Goal: Task Accomplishment & Management: Manage account settings

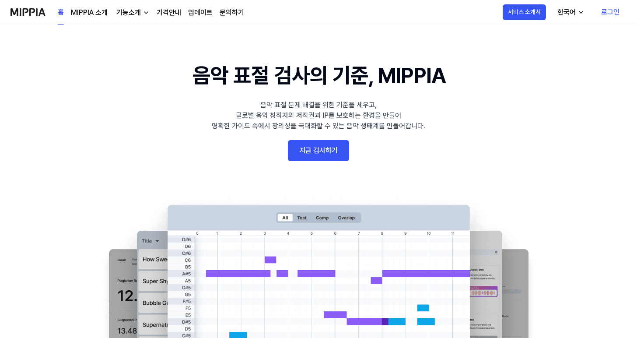
click at [605, 10] on link "로그인" at bounding box center [610, 12] width 32 height 24
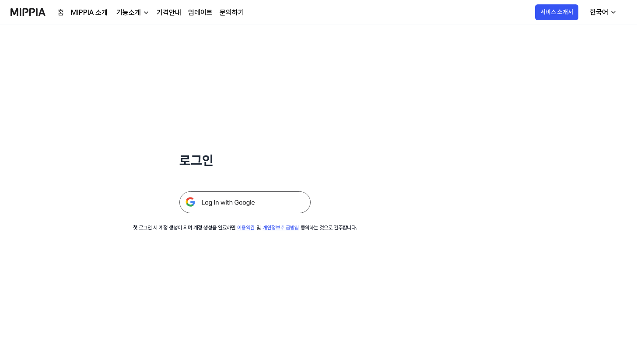
click at [259, 202] on img at bounding box center [244, 202] width 131 height 22
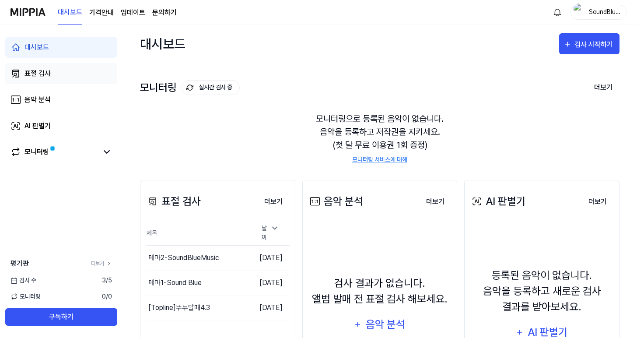
click at [37, 68] on div "표절 검사" at bounding box center [37, 73] width 26 height 10
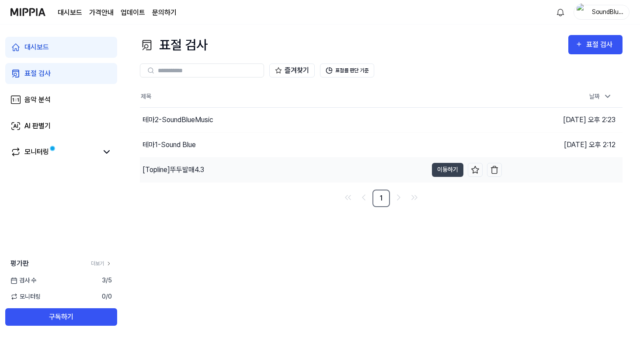
click at [174, 173] on div "[Topline] 뚜두발매4.3" at bounding box center [174, 169] width 62 height 10
click at [183, 173] on div "[Topline] 뚜두발매4.3" at bounding box center [175, 169] width 65 height 10
click at [481, 60] on div "즐겨찾기 표절률 판단 기준" at bounding box center [381, 70] width 483 height 31
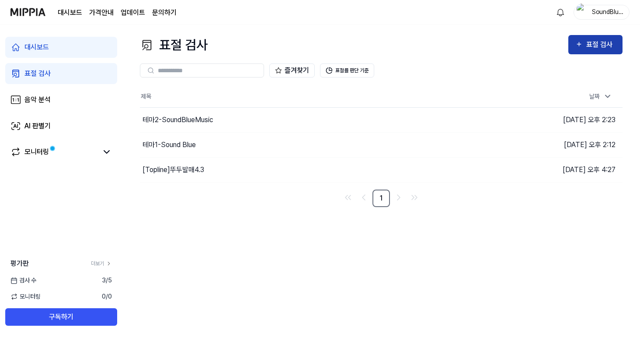
click at [604, 47] on div "표절 검사" at bounding box center [601, 44] width 29 height 11
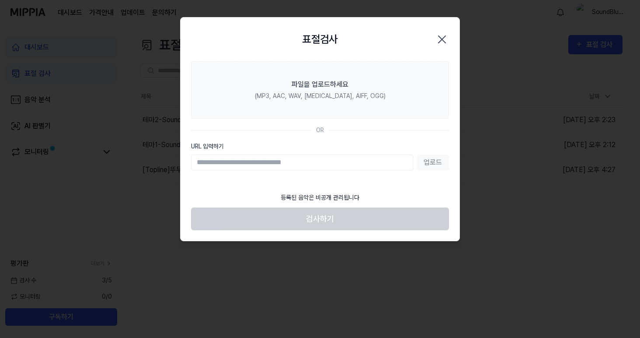
click at [285, 164] on input "URL 입력하기" at bounding box center [302, 162] width 222 height 16
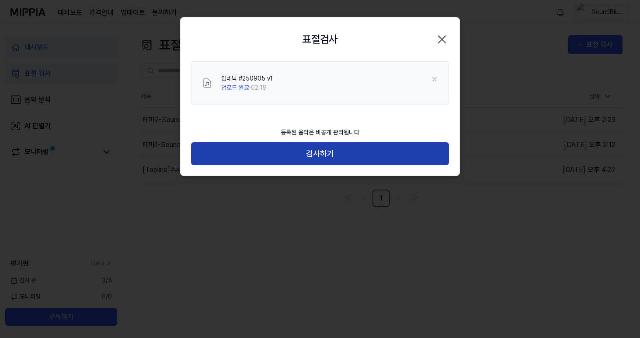
click at [327, 160] on button "검사하기" at bounding box center [320, 153] width 258 height 23
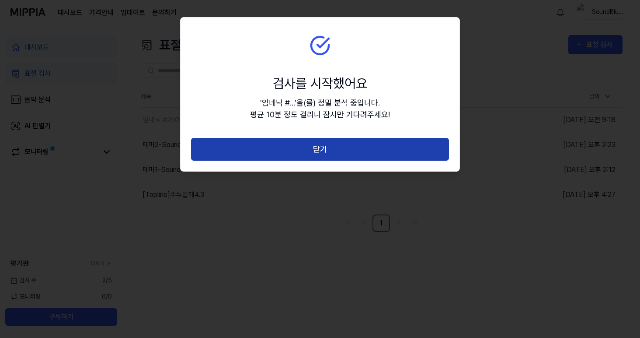
click at [324, 150] on button "닫기" at bounding box center [320, 149] width 258 height 23
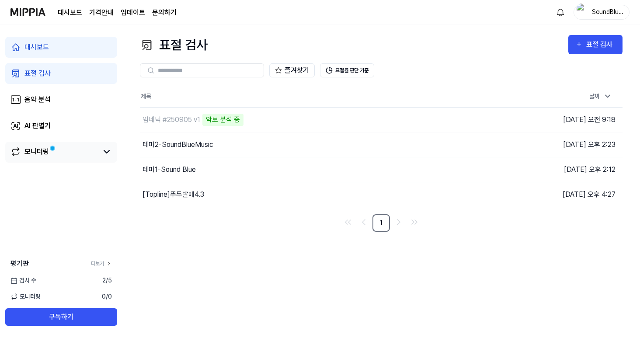
click at [103, 143] on div "모니터링" at bounding box center [61, 152] width 112 height 21
click at [102, 151] on icon at bounding box center [106, 152] width 10 height 10
click at [98, 155] on link "모니터링" at bounding box center [53, 152] width 87 height 10
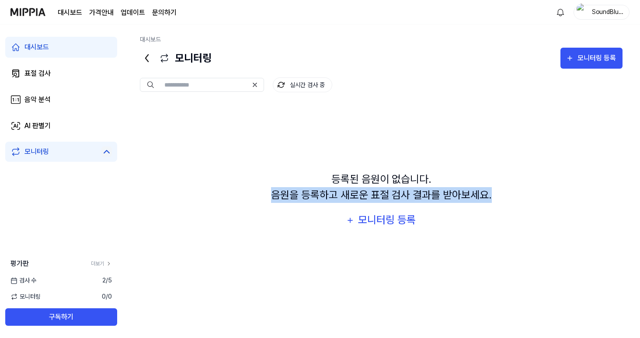
drag, startPoint x: 250, startPoint y: 192, endPoint x: 537, endPoint y: 219, distance: 287.7
click at [545, 211] on div "등록된 음원이 없습니다. 음원을 등록하고 새로운 표절 검사 결과를 받아보세요. 모니터링 등록" at bounding box center [381, 201] width 483 height 195
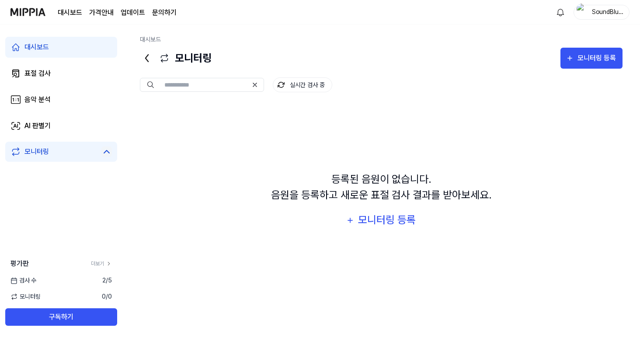
click at [297, 273] on div "등록된 음원이 없습니다. 음원을 등록하고 새로운 표절 검사 결과를 받아보세요. 모니터링 등록" at bounding box center [381, 201] width 483 height 195
click at [297, 266] on div "등록된 음원이 없습니다. 음원을 등록하고 새로운 표절 검사 결과를 받아보세요. 모니터링 등록" at bounding box center [381, 201] width 483 height 195
click at [51, 73] on link "표절 검사" at bounding box center [61, 73] width 112 height 21
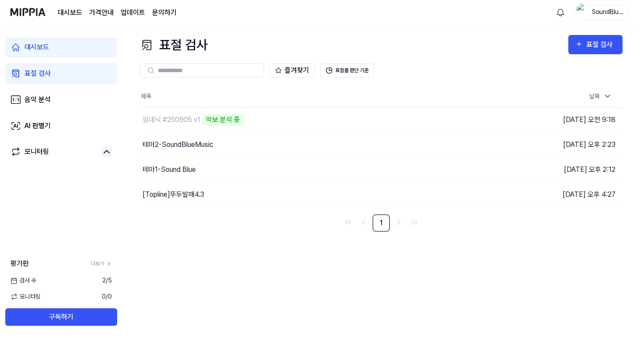
click at [98, 11] on page\) "가격안내" at bounding box center [101, 12] width 24 height 10
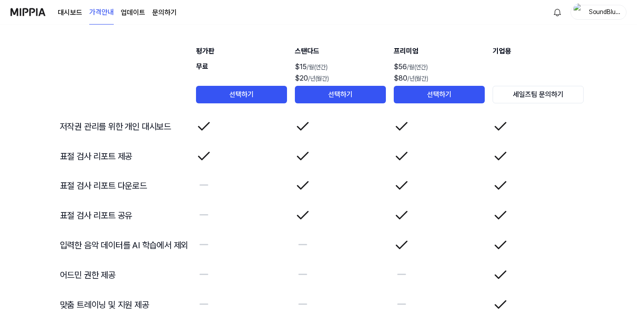
scroll to position [1432, 0]
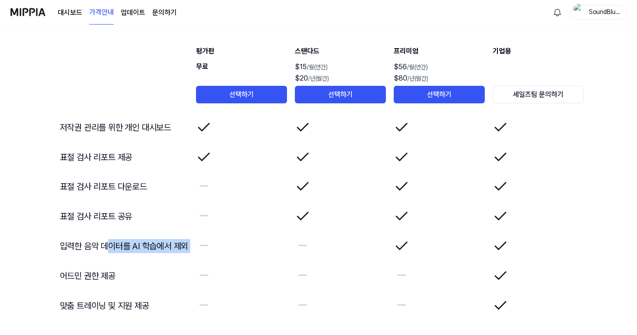
drag, startPoint x: 106, startPoint y: 242, endPoint x: 195, endPoint y: 253, distance: 89.5
click at [139, 264] on td "어드민 권한 제공" at bounding box center [121, 276] width 136 height 30
drag, startPoint x: 192, startPoint y: 247, endPoint x: 208, endPoint y: 245, distance: 16.8
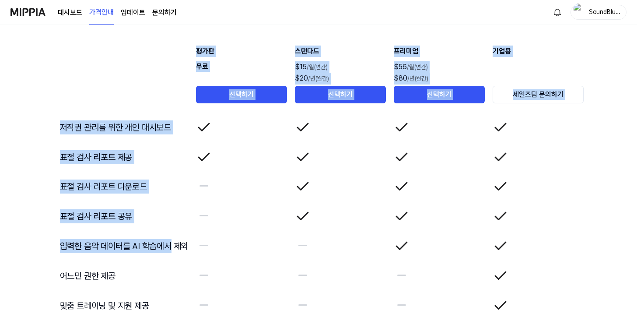
drag, startPoint x: 170, startPoint y: 250, endPoint x: 41, endPoint y: 248, distance: 129.5
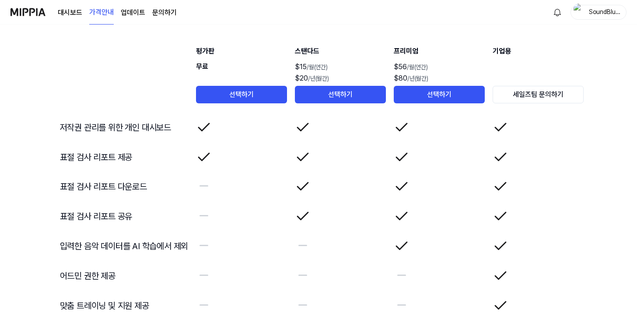
click at [83, 269] on td "어드민 권한 제공" at bounding box center [121, 276] width 136 height 30
drag, startPoint x: 70, startPoint y: 248, endPoint x: 259, endPoint y: 285, distance: 192.8
click at [101, 250] on td "입력한 음악 데이터를 AI 학습에서 제외" at bounding box center [121, 246] width 136 height 30
click at [259, 286] on td at bounding box center [242, 276] width 92 height 30
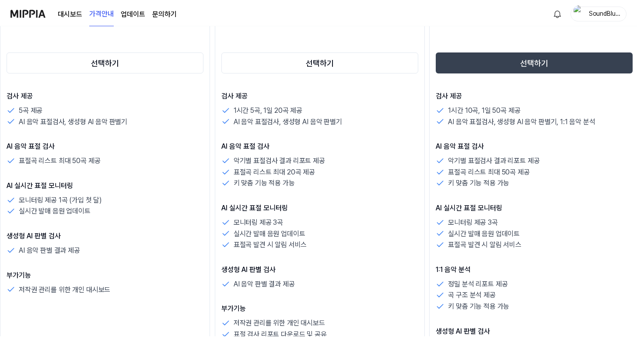
scroll to position [0, 0]
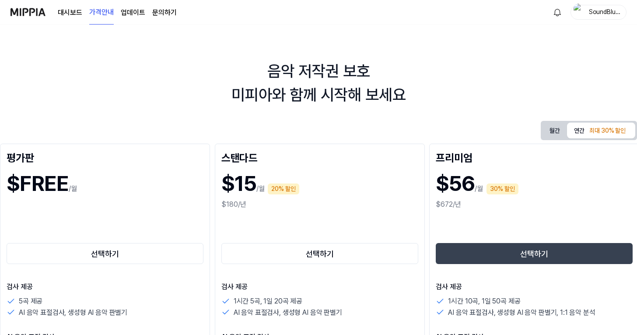
drag, startPoint x: 368, startPoint y: 171, endPoint x: 68, endPoint y: 158, distance: 300.8
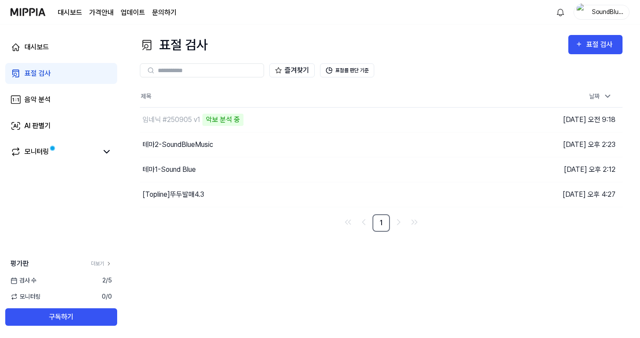
click at [477, 279] on div "표절 검사 표절 검사 표절 검사 음악 분석 AI 판별기 즐겨찾기 표절률 판단 기준 제목 날짜 임네닉 #250905 v1 악보 분석 중…" at bounding box center [381, 181] width 518 height 314
click at [495, 193] on img "button" at bounding box center [494, 194] width 9 height 9
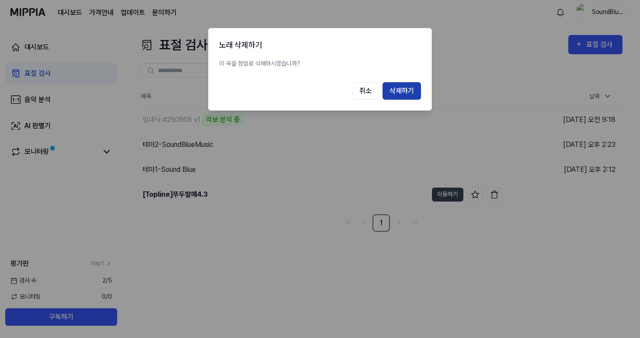
click at [392, 87] on button "삭제하기" at bounding box center [402, 90] width 38 height 17
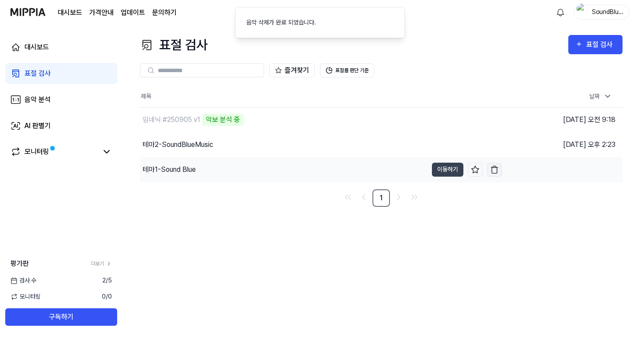
click at [492, 170] on img "button" at bounding box center [494, 169] width 9 height 9
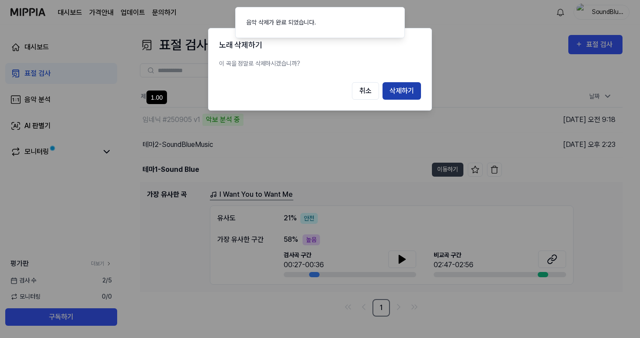
click at [409, 97] on button "삭제하기" at bounding box center [402, 90] width 38 height 17
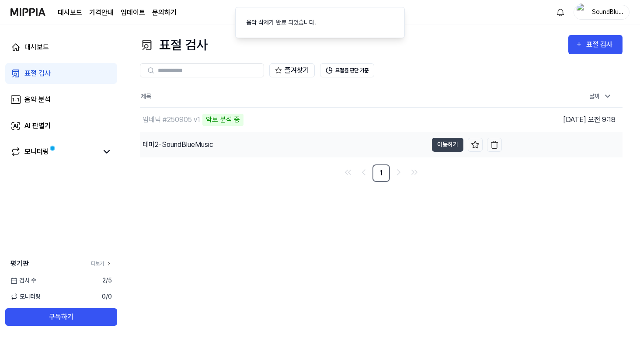
click at [504, 145] on td "2025.07.25 오후 2:23" at bounding box center [562, 144] width 121 height 25
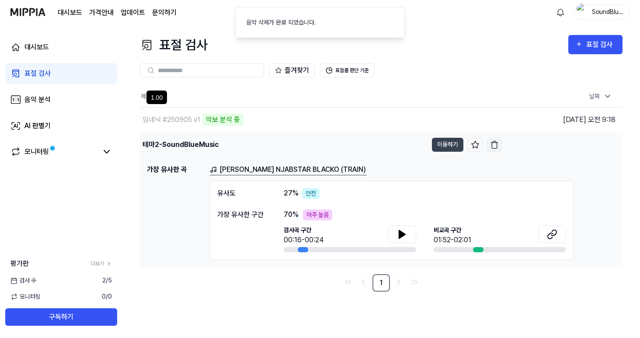
click at [495, 145] on img "button" at bounding box center [494, 144] width 9 height 9
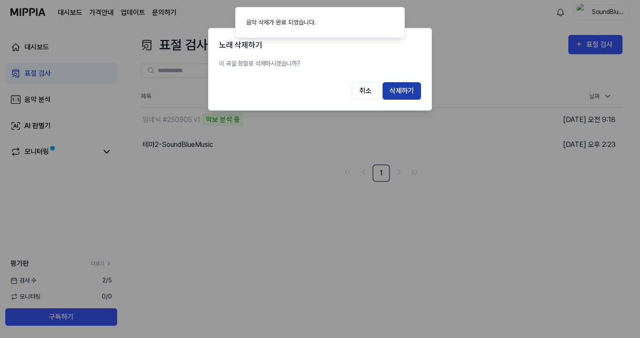
click at [403, 97] on button "삭제하기" at bounding box center [402, 90] width 38 height 17
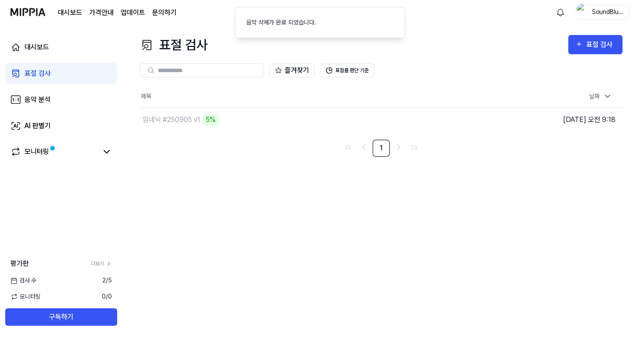
click at [262, 203] on div "표절 검사 표절 검사 표절 검사 음악 분석 AI 판별기 즐겨찾기 표절률 판단 기준 제목 날짜 임네닉 #250905 v1 5% 이동하기…" at bounding box center [381, 181] width 518 height 314
click at [56, 98] on link "음악 분석" at bounding box center [61, 99] width 112 height 21
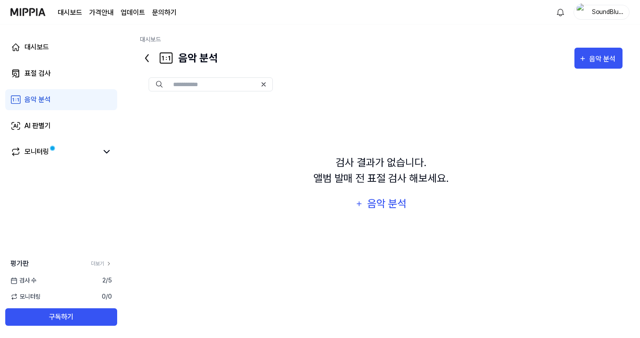
click at [52, 60] on div "대시보드 표절 검사 음악 분석 AI 판별기 모니터링" at bounding box center [61, 99] width 122 height 150
click at [52, 54] on link "대시보드" at bounding box center [61, 47] width 112 height 21
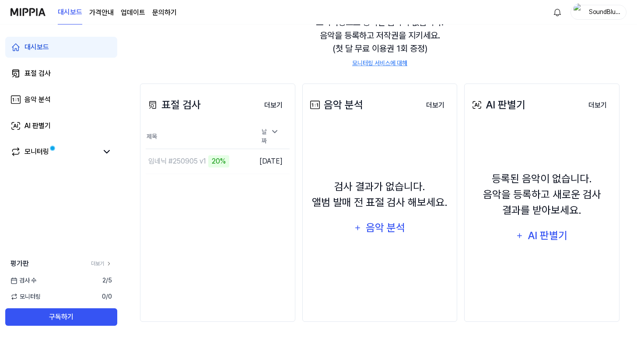
scroll to position [97, 0]
click at [606, 13] on div "SoundBlueMusic" at bounding box center [604, 12] width 34 height 10
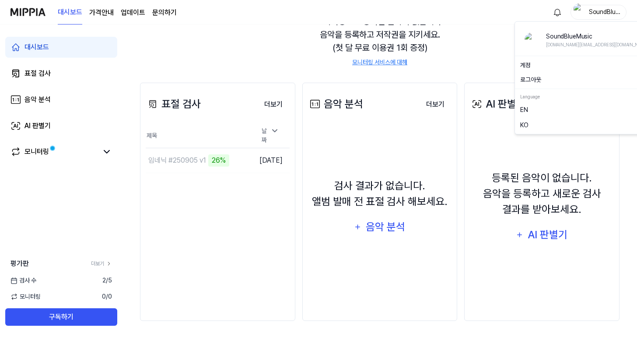
click at [543, 68] on link "계정" at bounding box center [586, 65] width 133 height 9
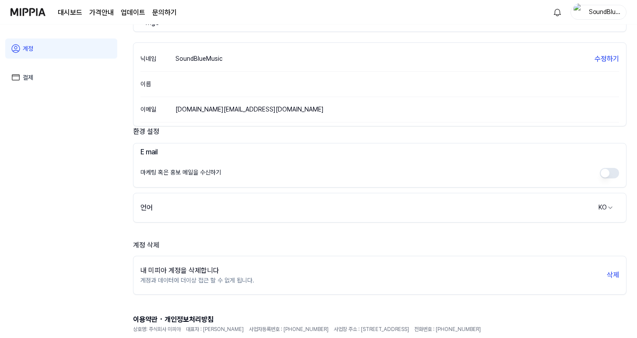
scroll to position [142, 0]
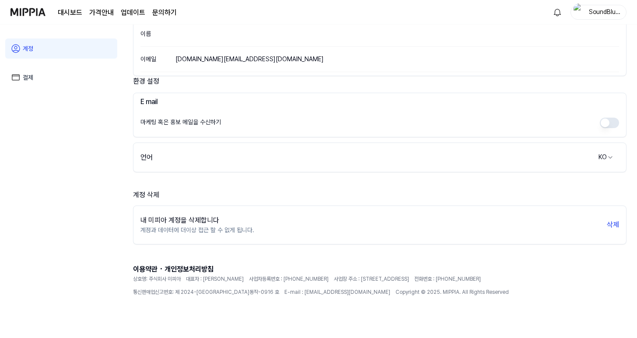
scroll to position [97, 0]
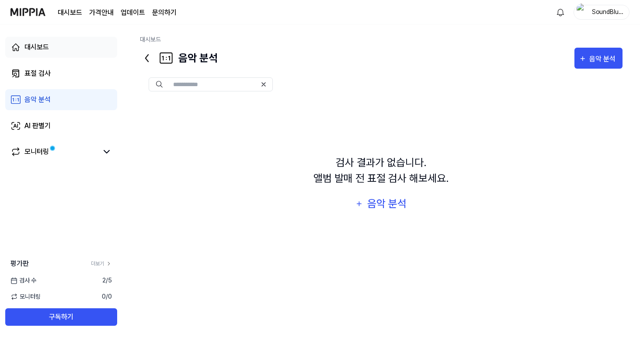
click at [52, 45] on link "대시보드" at bounding box center [61, 47] width 112 height 21
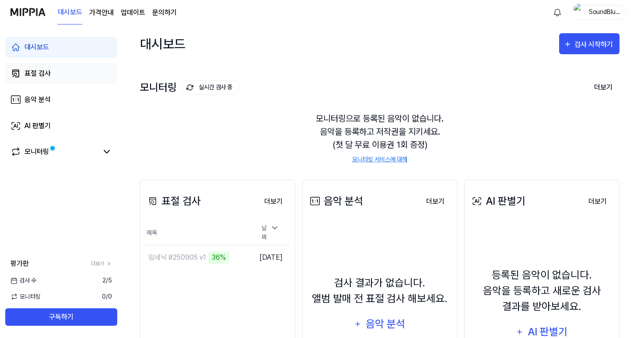
click at [39, 73] on div "표절 검사" at bounding box center [37, 73] width 26 height 10
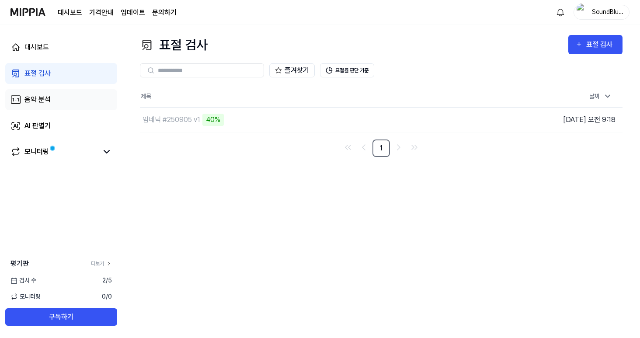
click at [47, 101] on div "음악 분석" at bounding box center [37, 99] width 26 height 10
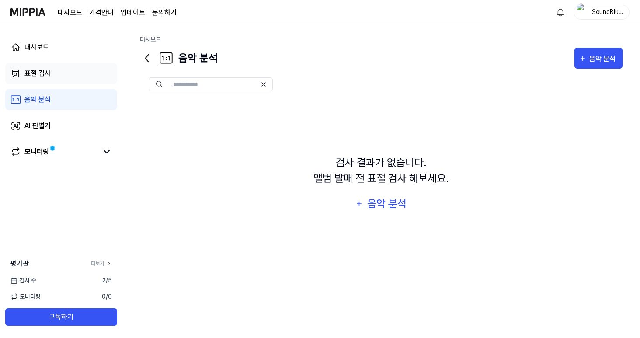
click at [52, 76] on link "표절 검사" at bounding box center [61, 73] width 112 height 21
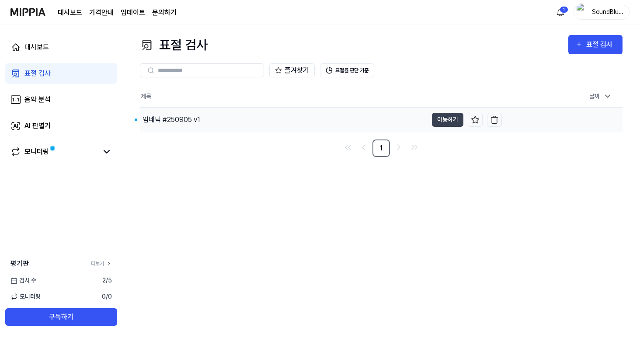
click at [176, 117] on div "임네닉 #250905 v1" at bounding box center [172, 120] width 58 height 10
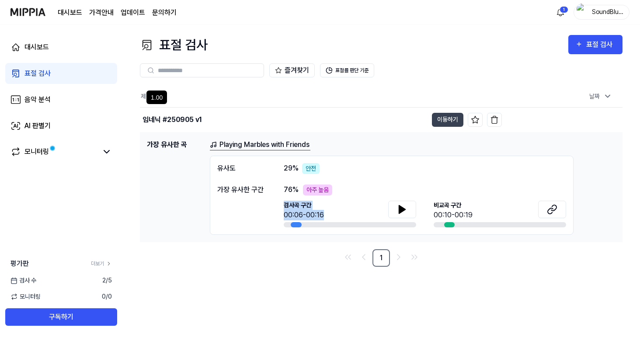
drag, startPoint x: 283, startPoint y: 210, endPoint x: 348, endPoint y: 217, distance: 65.2
click at [348, 217] on div "가장 유사한 구간 76 % 아주 높음 검사곡 구간 00:06-00:16 비교곡 구간 00:10-00:19" at bounding box center [391, 206] width 349 height 43
click at [341, 244] on div "제목 날짜 임네닉 #250905 v1 이동하기 2025.09.05 오전 9:18 가장 유사한 곡 Playing Marbles with…" at bounding box center [381, 176] width 483 height 181
drag, startPoint x: 308, startPoint y: 186, endPoint x: 374, endPoint y: 191, distance: 65.8
click at [374, 191] on div "76 % 아주 높음" at bounding box center [425, 190] width 283 height 11
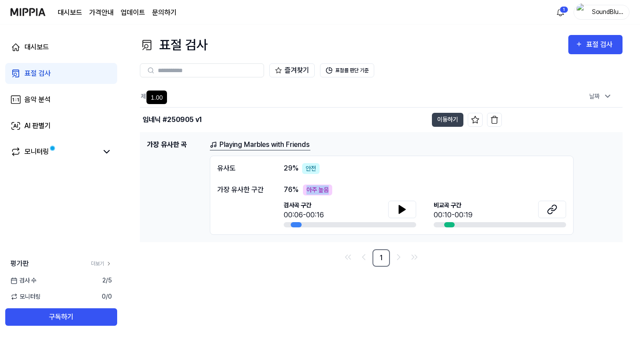
click at [401, 192] on div "76 % 아주 높음" at bounding box center [425, 190] width 283 height 11
click at [413, 209] on button at bounding box center [402, 209] width 28 height 17
click at [558, 212] on button at bounding box center [552, 209] width 28 height 17
click at [458, 273] on div "표절 검사 표절 검사 표절 검사 음악 분석 AI 판별기 즐겨찾기 표절률 판단 기준 제목 날짜 임네닉 #250905 v1 이동하기 20…" at bounding box center [381, 181] width 518 height 314
click at [407, 207] on icon at bounding box center [402, 209] width 10 height 10
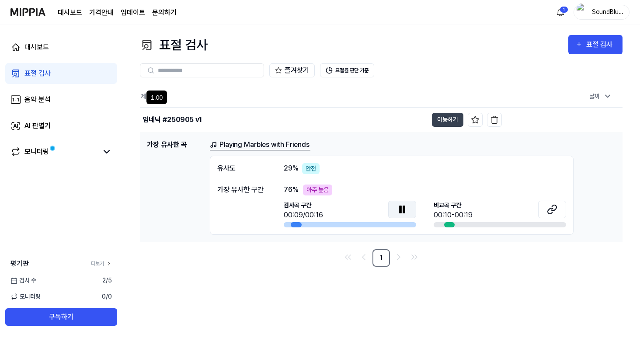
click at [406, 207] on icon at bounding box center [402, 209] width 10 height 10
click at [493, 120] on img "button" at bounding box center [494, 119] width 9 height 9
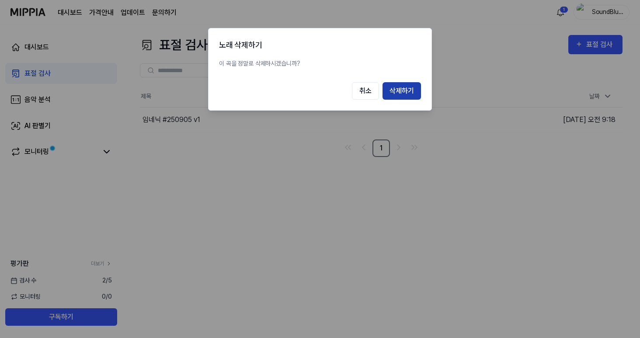
click at [395, 93] on button "삭제하기" at bounding box center [402, 90] width 38 height 17
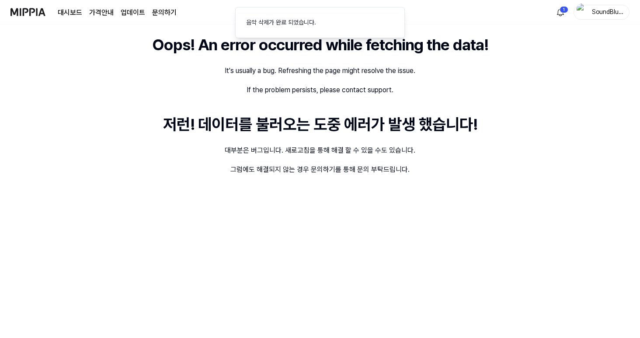
click at [31, 15] on img at bounding box center [27, 12] width 35 height 24
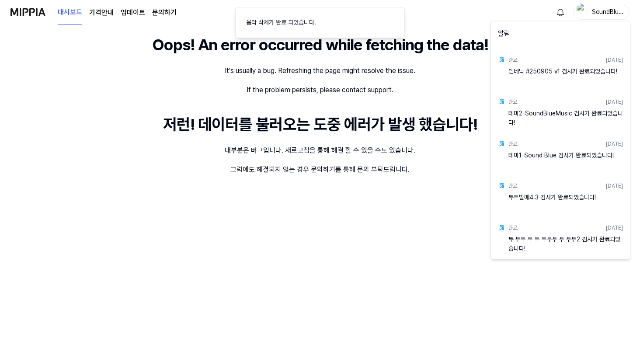
click at [539, 67] on div "임네닉 #250905 v1 검사가 완료되었습니다!" at bounding box center [566, 75] width 115 height 17
click at [449, 56] on html "대시보드 가격안내 업데이트 문의하기 SoundBlueMusic Oops! An error occurred while fetching the d…" at bounding box center [320, 169] width 640 height 338
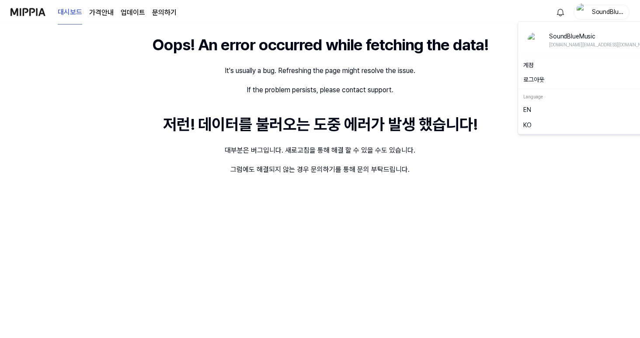
click at [593, 12] on div "SoundBlueMusic" at bounding box center [607, 12] width 34 height 10
click at [33, 5] on img at bounding box center [27, 12] width 35 height 24
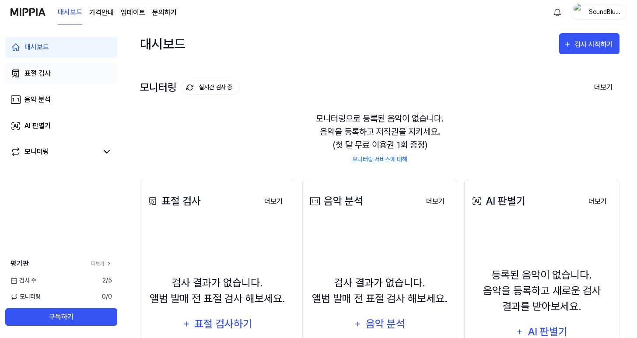
click at [59, 65] on link "표절 검사" at bounding box center [61, 73] width 112 height 21
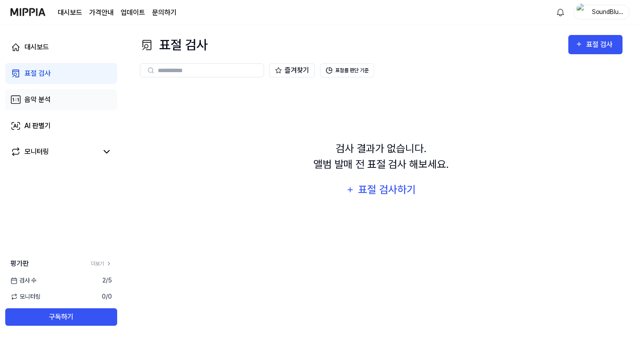
click at [52, 93] on link "음악 분석" at bounding box center [61, 99] width 112 height 21
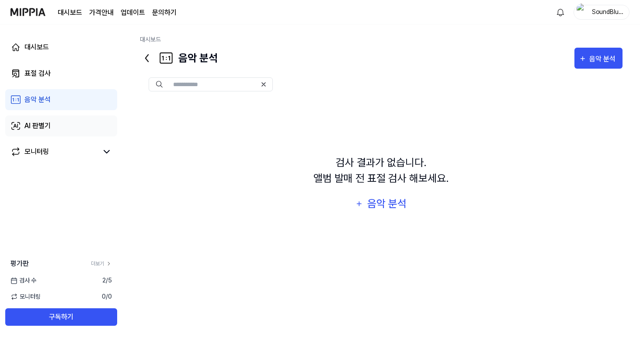
click at [49, 129] on div "AI 판별기" at bounding box center [37, 126] width 26 height 10
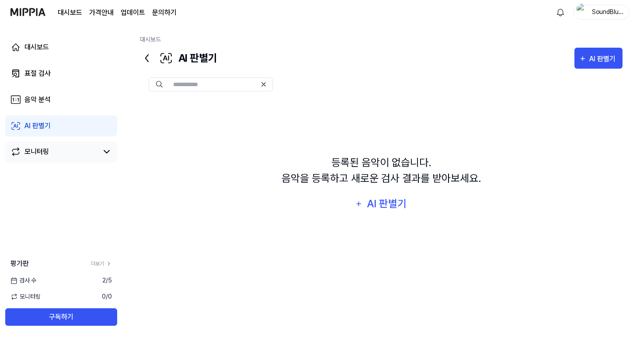
click at [47, 152] on div "모니터링" at bounding box center [36, 152] width 24 height 10
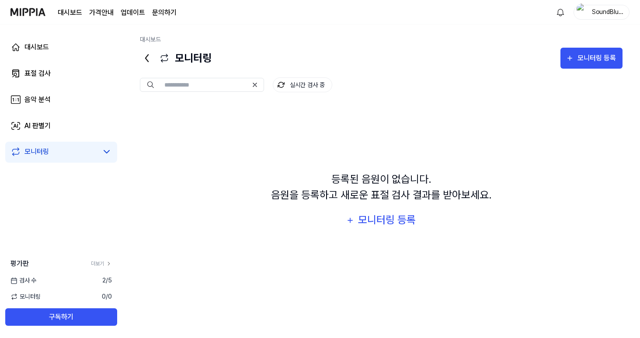
click at [603, 17] on div "SoundBlueMusic" at bounding box center [602, 12] width 56 height 15
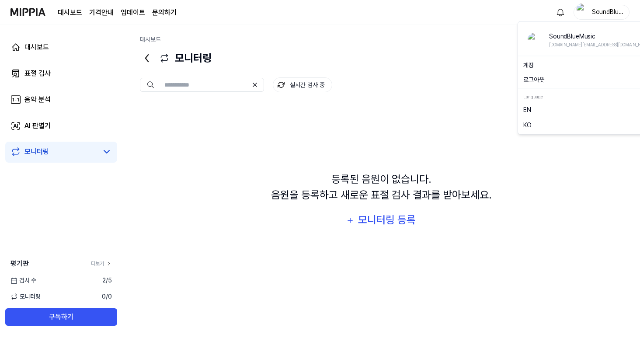
click at [476, 55] on div "모니터링 모니터링 등록" at bounding box center [381, 58] width 483 height 21
